Goal: Task Accomplishment & Management: Manage account settings

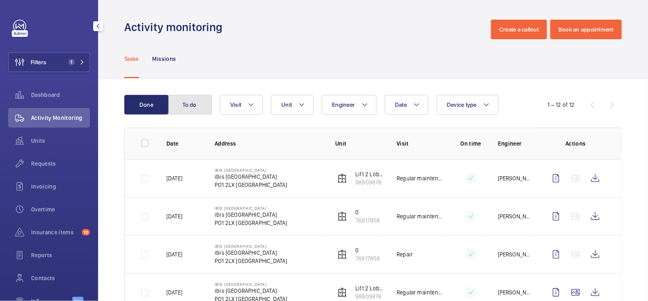
click at [190, 109] on button "To do" at bounding box center [190, 105] width 44 height 20
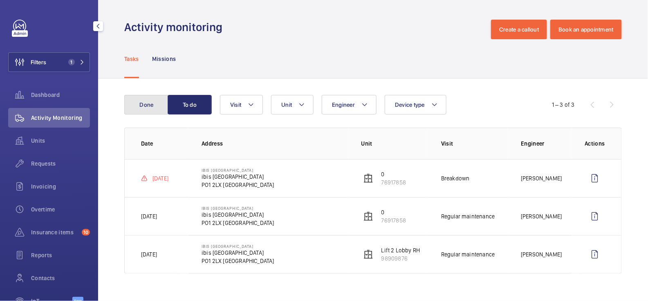
click at [146, 102] on button "Done" at bounding box center [146, 105] width 44 height 20
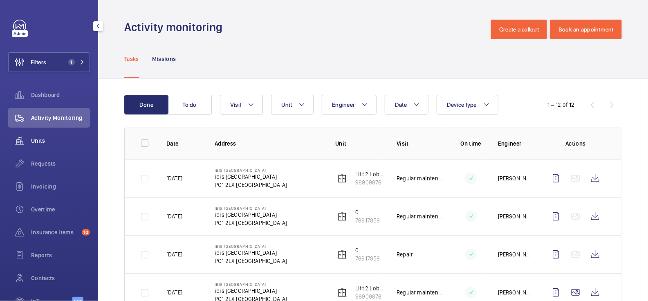
click at [43, 140] on span "Units" at bounding box center [60, 140] width 59 height 8
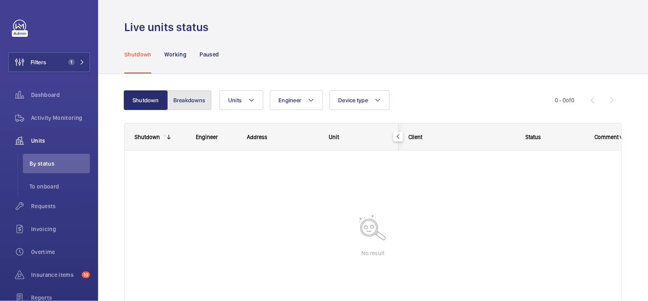
click at [197, 108] on button "Breakdowns" at bounding box center [189, 100] width 44 height 20
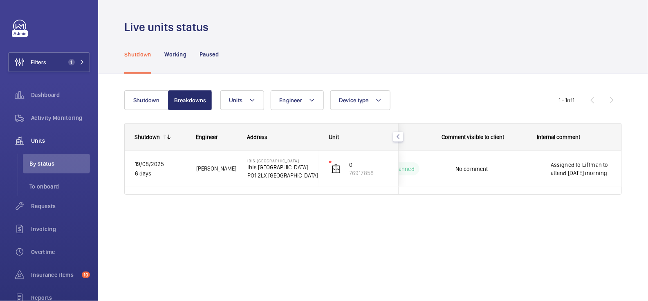
scroll to position [0, 152]
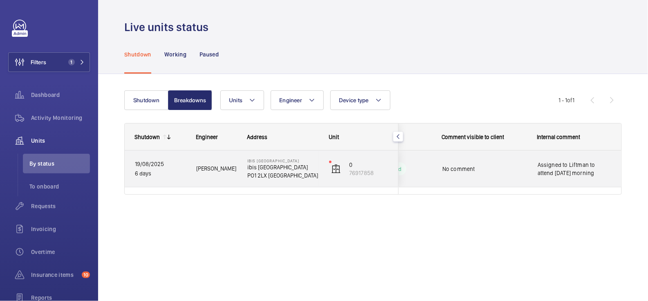
click at [604, 174] on span "Assigned to Liftman to attend [DATE] morning" at bounding box center [574, 169] width 75 height 16
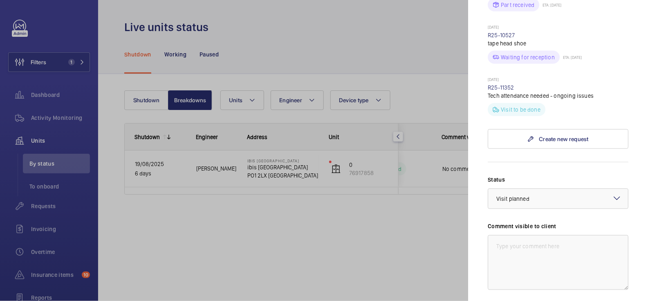
scroll to position [423, 0]
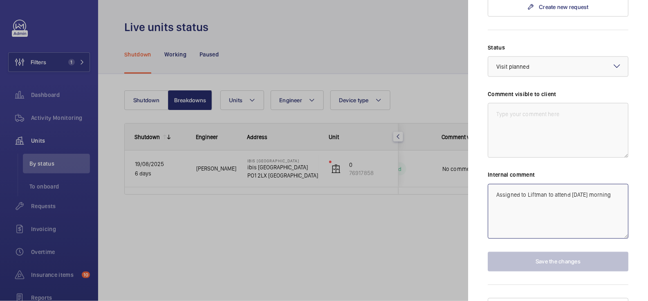
click at [492, 184] on textarea "Assigned to Liftman to attend [DATE] morning" at bounding box center [558, 211] width 141 height 55
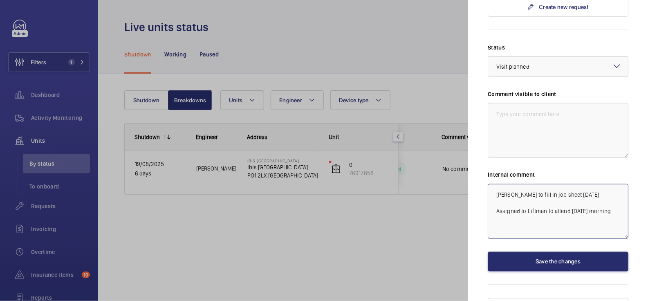
type textarea "[PERSON_NAME] to fill in job sheet [DATE] Assigned to Liftman to attend [DATE] …"
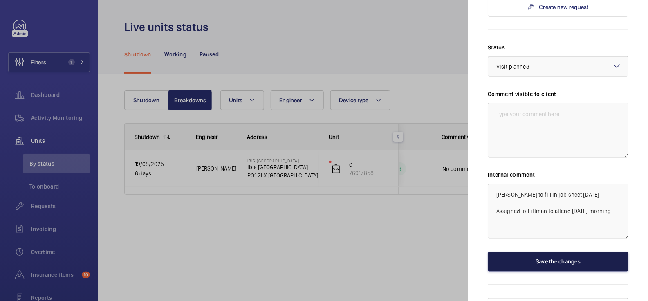
click at [582, 252] on button "Save the changes" at bounding box center [558, 262] width 141 height 20
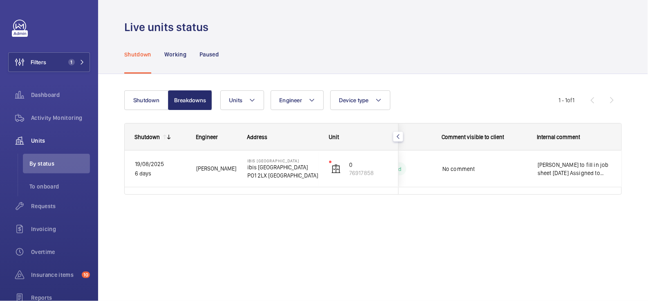
scroll to position [0, 0]
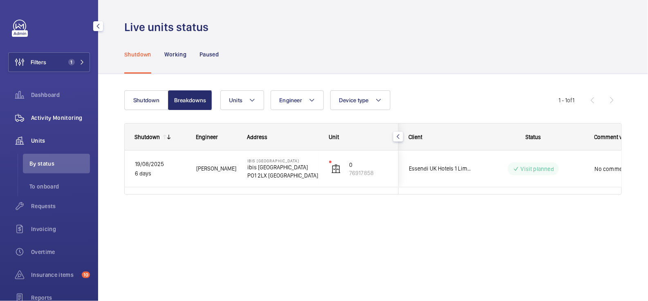
click at [63, 113] on div "Activity Monitoring" at bounding box center [49, 118] width 82 height 20
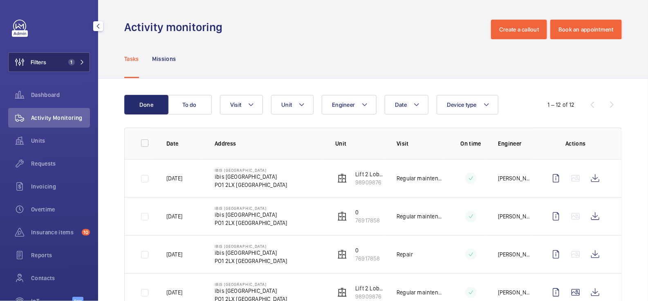
click at [53, 71] on button "Filters 1" at bounding box center [49, 62] width 82 height 20
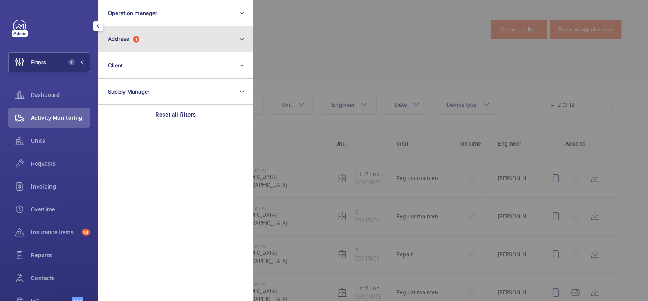
click at [165, 30] on button "Address 1" at bounding box center [175, 39] width 155 height 26
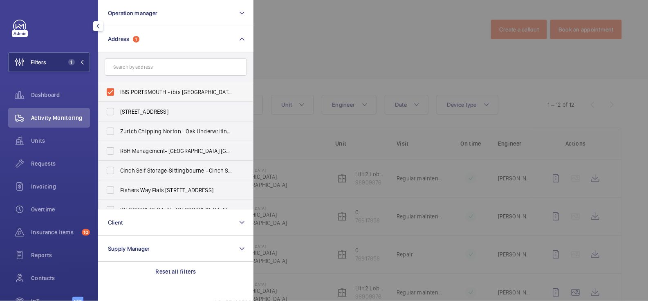
drag, startPoint x: 145, startPoint y: 92, endPoint x: 149, endPoint y: 92, distance: 4.1
click at [145, 92] on span "IBIS PORTSMOUTH - ibis [GEOGRAPHIC_DATA]" at bounding box center [176, 92] width 112 height 8
click at [119, 92] on input "IBIS PORTSMOUTH - ibis [GEOGRAPHIC_DATA]" at bounding box center [110, 92] width 16 height 16
checkbox input "false"
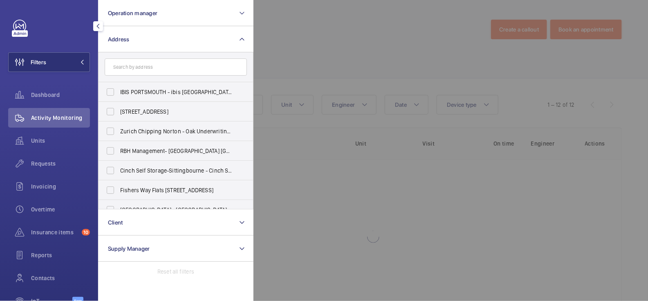
click at [290, 43] on div at bounding box center [577, 150] width 648 height 301
